Goal: Task Accomplishment & Management: Complete application form

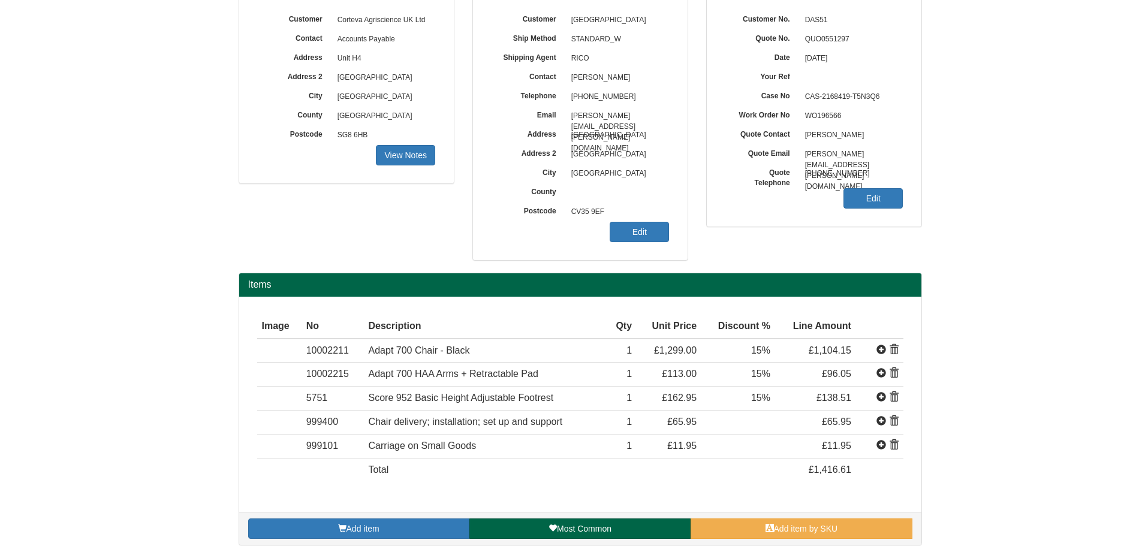
scroll to position [113, 0]
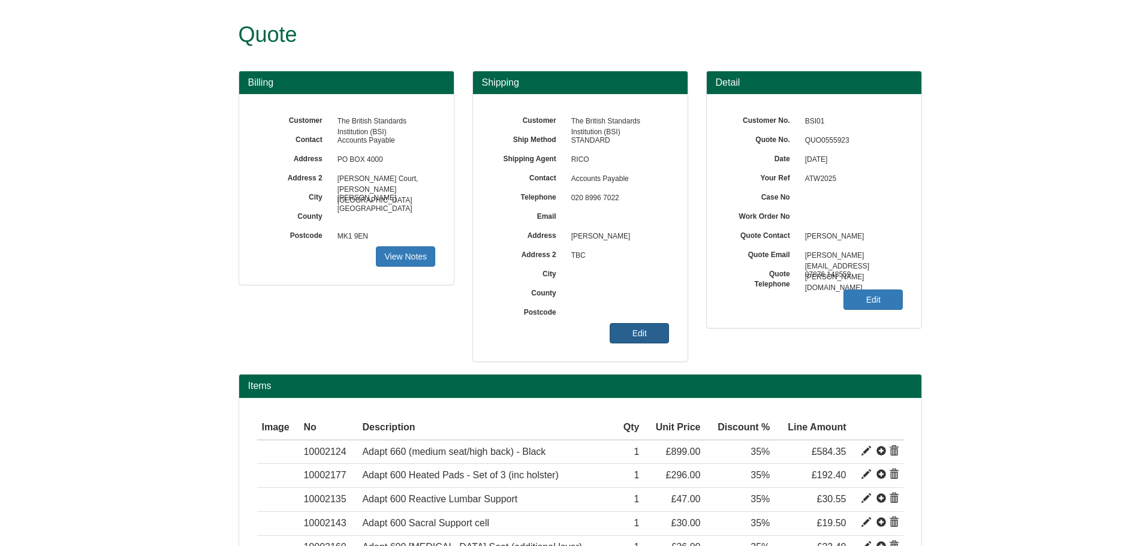
click at [641, 333] on link "Edit" at bounding box center [639, 333] width 59 height 20
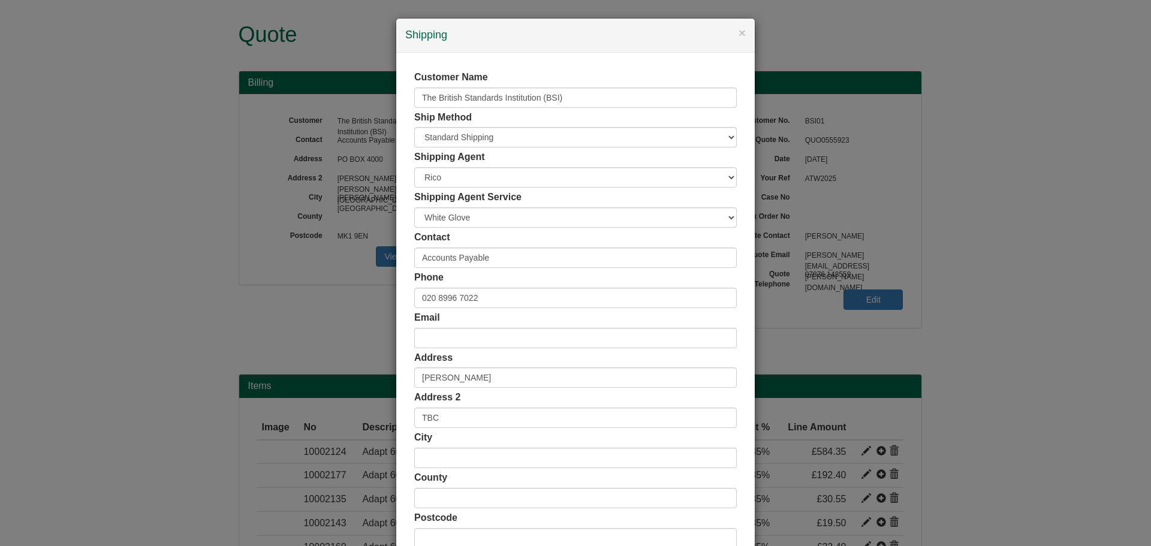
scroll to position [118, 0]
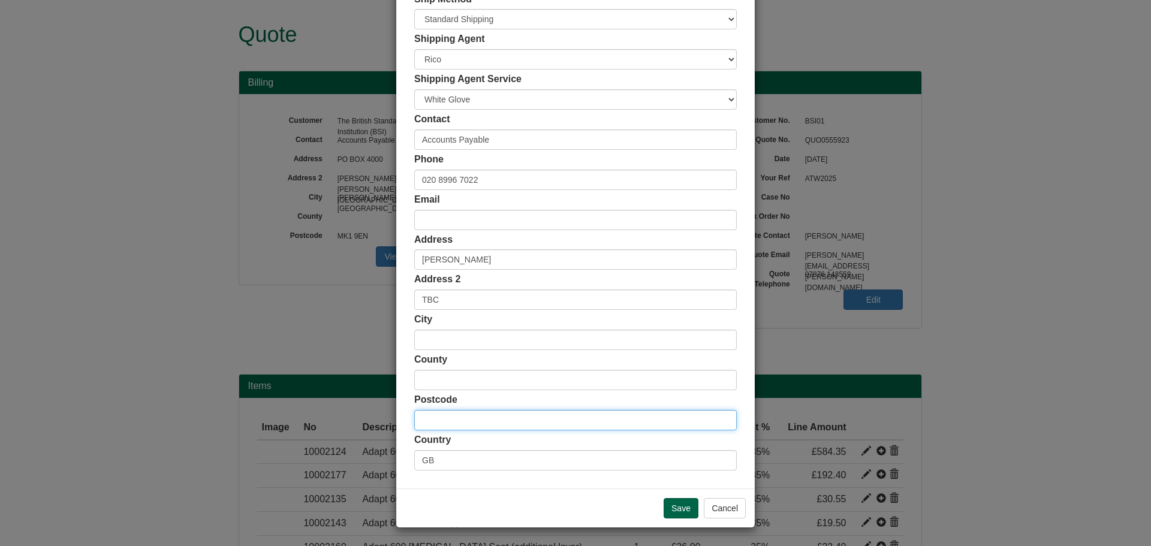
click at [469, 421] on input "text" at bounding box center [575, 420] width 323 height 20
paste input "HA7 3PN"
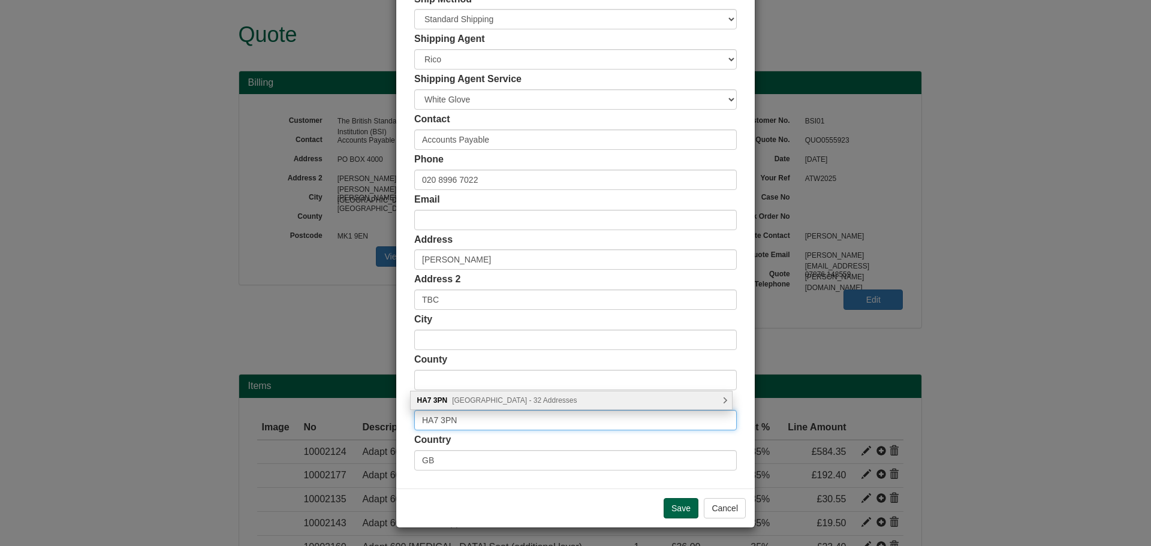
type input "HA7 3PN"
click at [506, 402] on span "[GEOGRAPHIC_DATA] - 32 Addresses" at bounding box center [514, 400] width 125 height 8
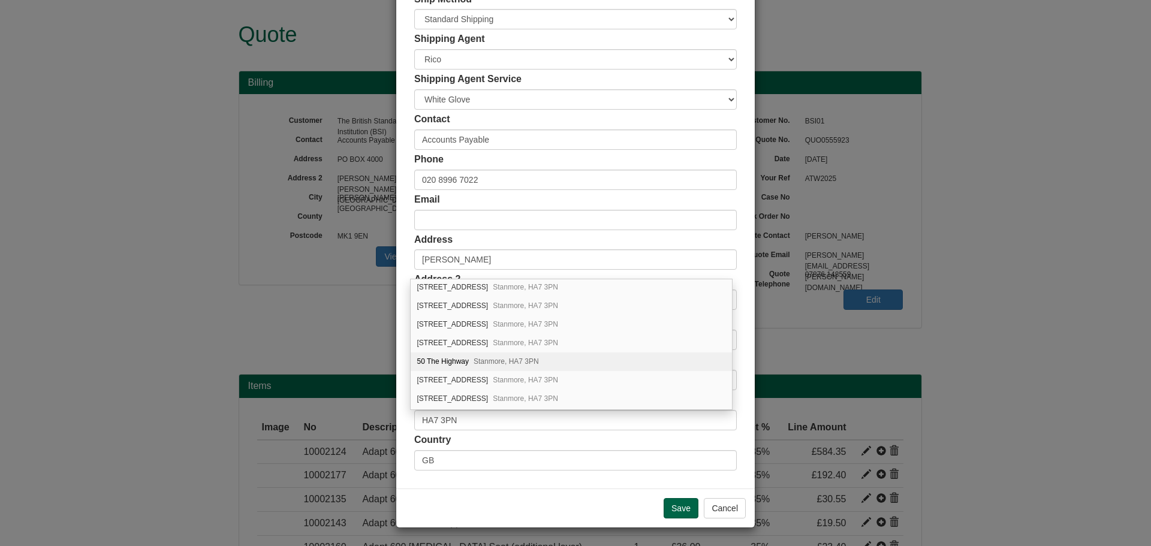
scroll to position [344, 0]
click at [492, 321] on div "58 The Highway Stanmore, HA7 3PN" at bounding box center [571, 316] width 321 height 19
type input "[STREET_ADDRESS]"
type input "Stanmore"
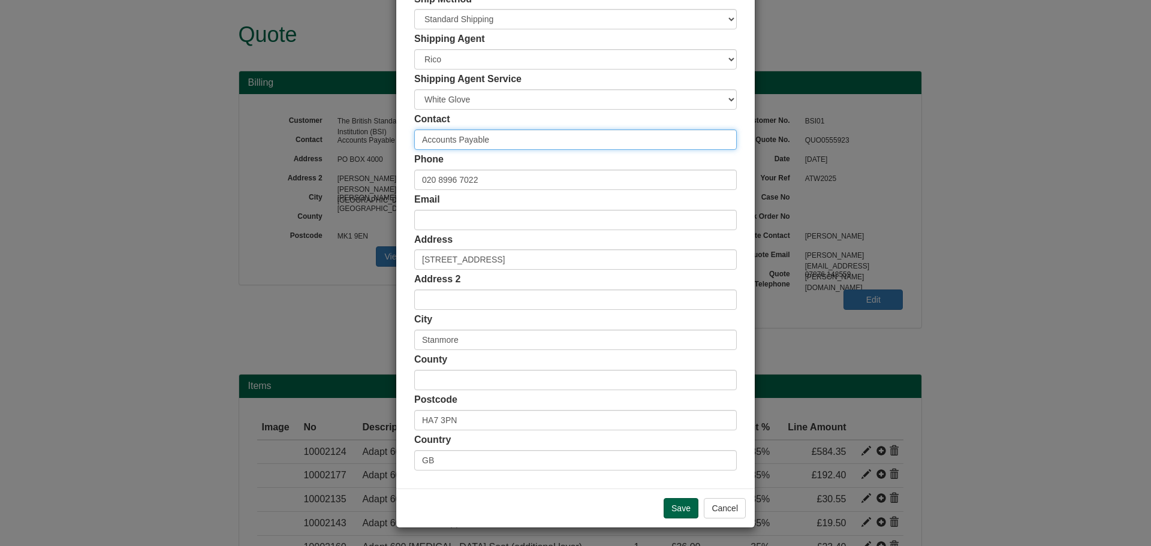
drag, startPoint x: 489, startPoint y: 138, endPoint x: 437, endPoint y: 128, distance: 53.3
click at [425, 137] on input "Accounts Payable" at bounding box center [575, 139] width 323 height 20
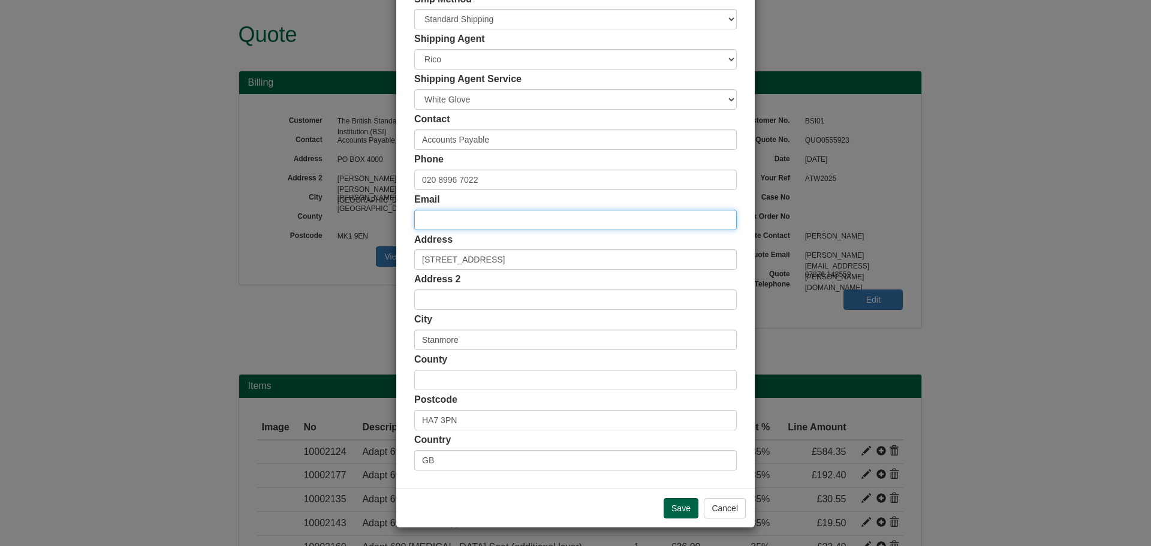
click at [439, 219] on input "email" at bounding box center [575, 220] width 323 height 20
paste input "[PERSON_NAME][EMAIL_ADDRESS][PERSON_NAME][DOMAIN_NAME]"
type input "[PERSON_NAME][EMAIL_ADDRESS][PERSON_NAME][DOMAIN_NAME]"
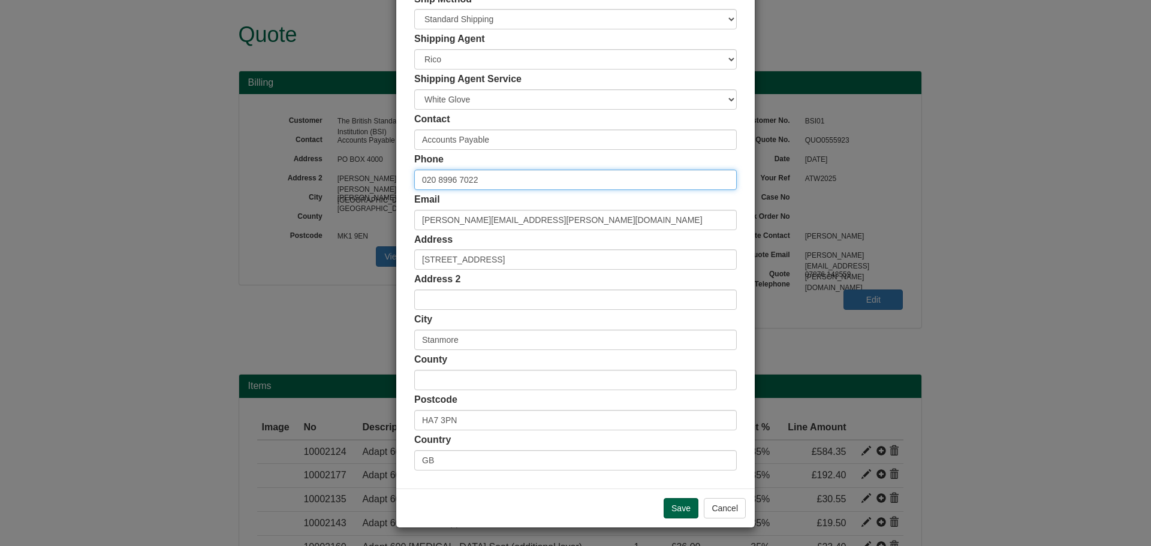
drag, startPoint x: 480, startPoint y: 180, endPoint x: 374, endPoint y: 179, distance: 106.1
click at [376, 177] on div "× Shipping Customer Name The British Standards Institution (BSI) Ship Method Fr…" at bounding box center [575, 273] width 1151 height 546
paste input "[PHONE_NUMBER]"
type input "[PHONE_NUMBER]"
click at [680, 515] on input "Save" at bounding box center [681, 508] width 35 height 20
